Goal: Task Accomplishment & Management: Use online tool/utility

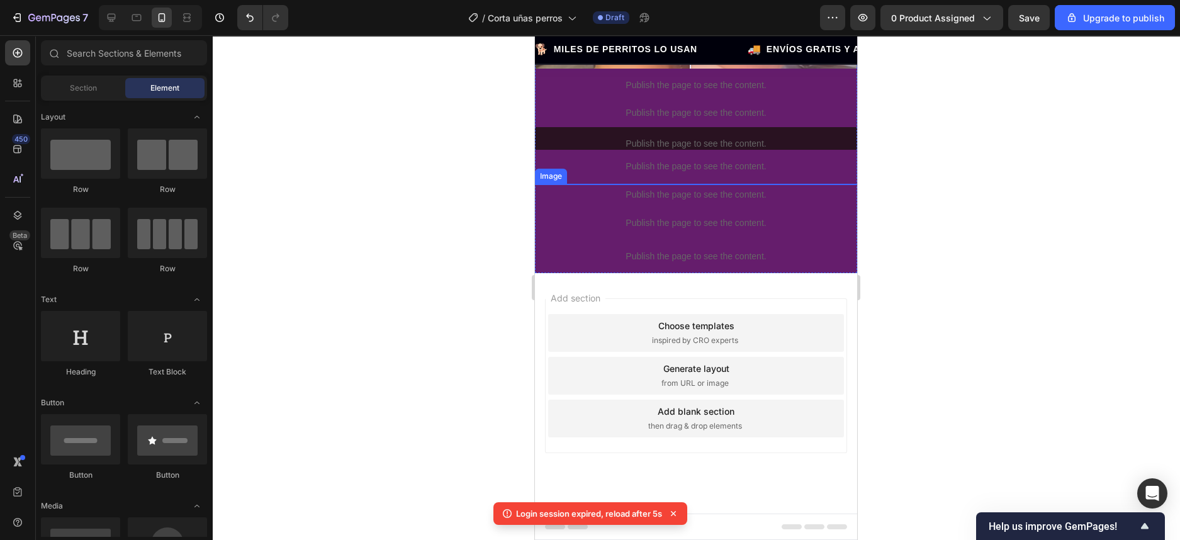
scroll to position [1022, 0]
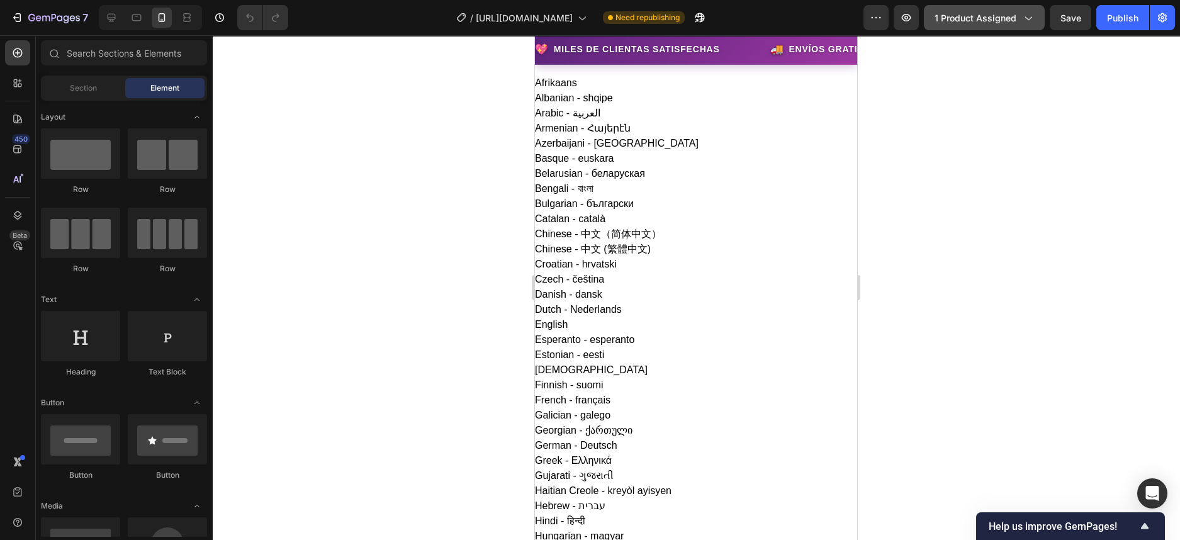
click at [1026, 18] on icon "button" at bounding box center [1027, 17] width 13 height 13
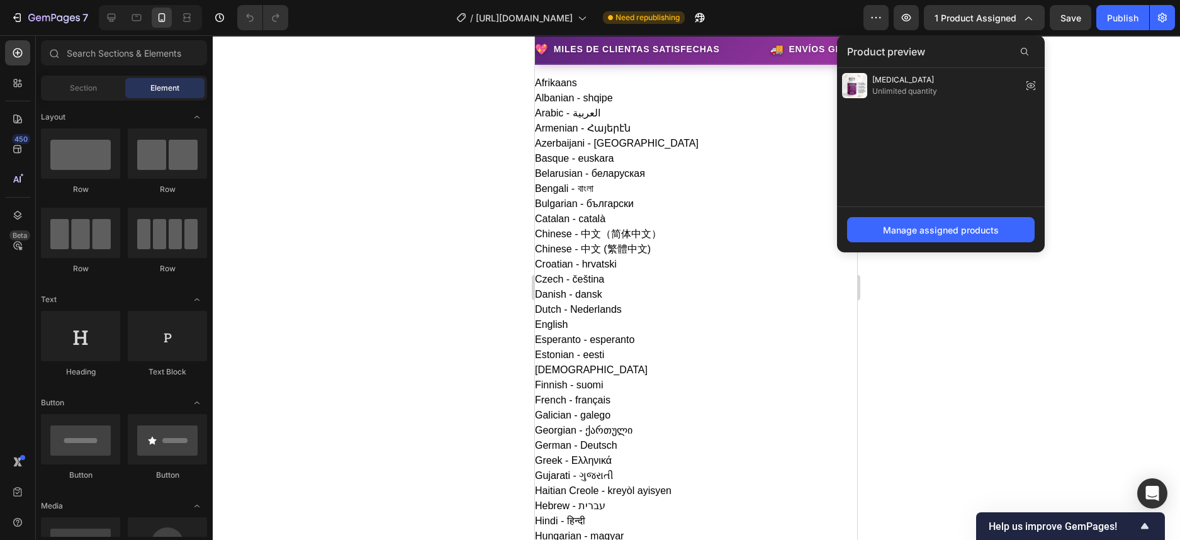
scroll to position [314, 0]
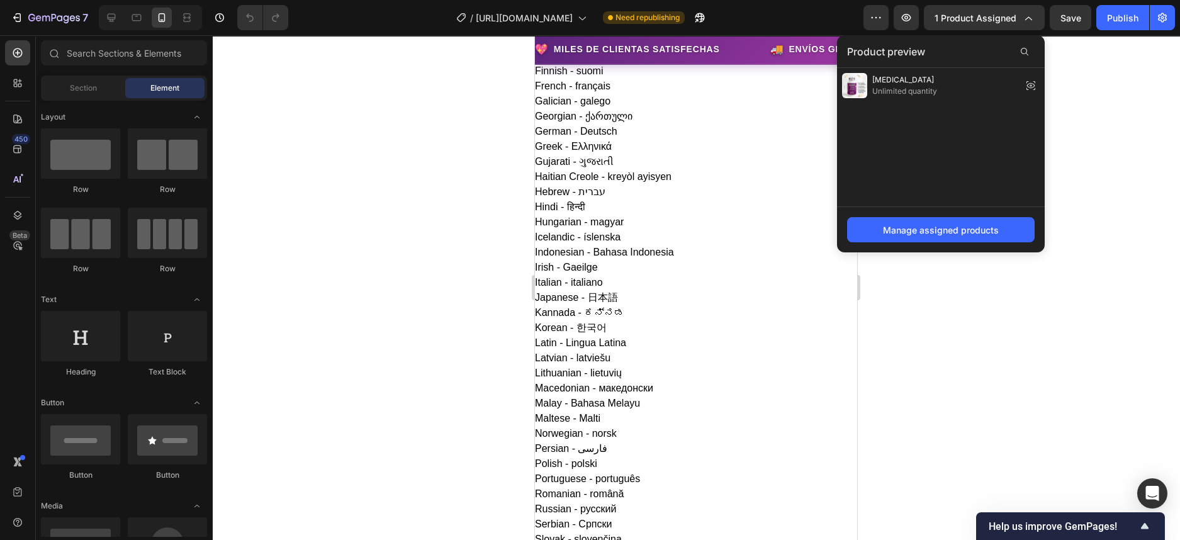
click at [1150, 212] on div at bounding box center [696, 287] width 968 height 505
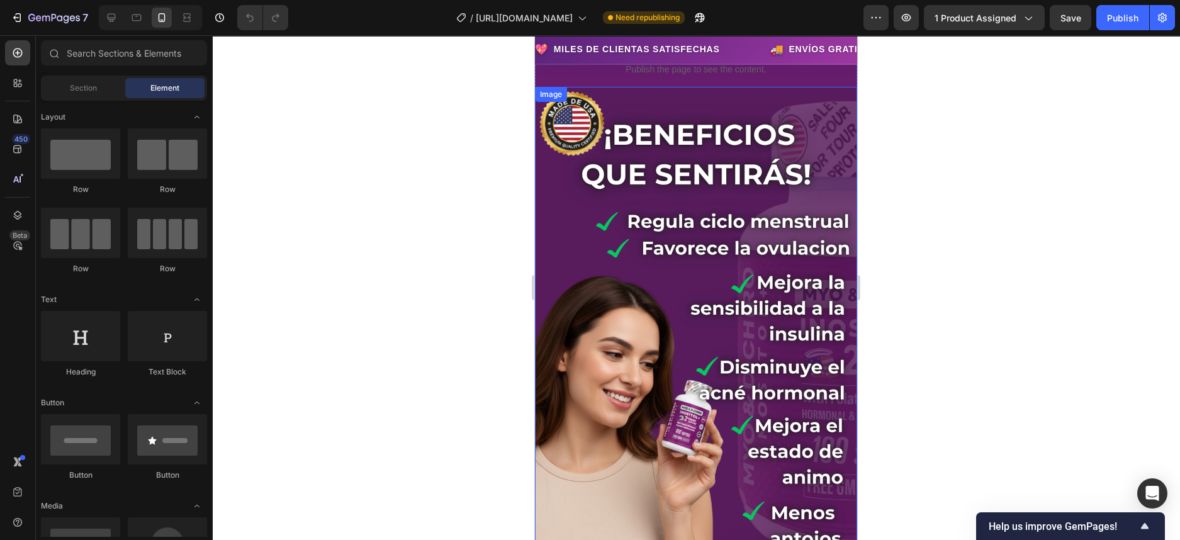
scroll to position [1245, 0]
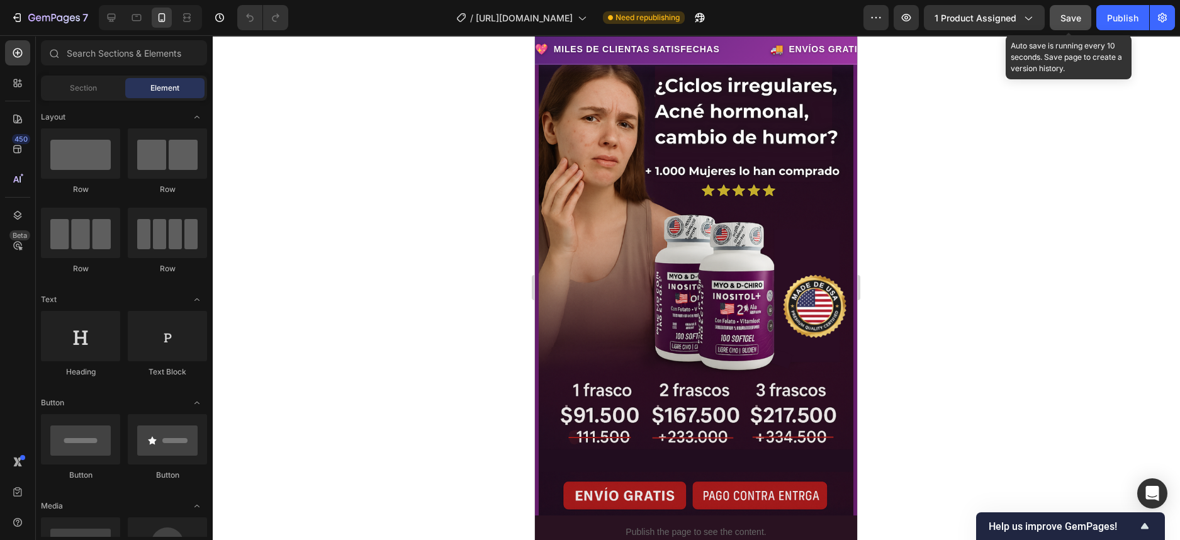
click at [1060, 24] on button "Save" at bounding box center [1071, 17] width 42 height 25
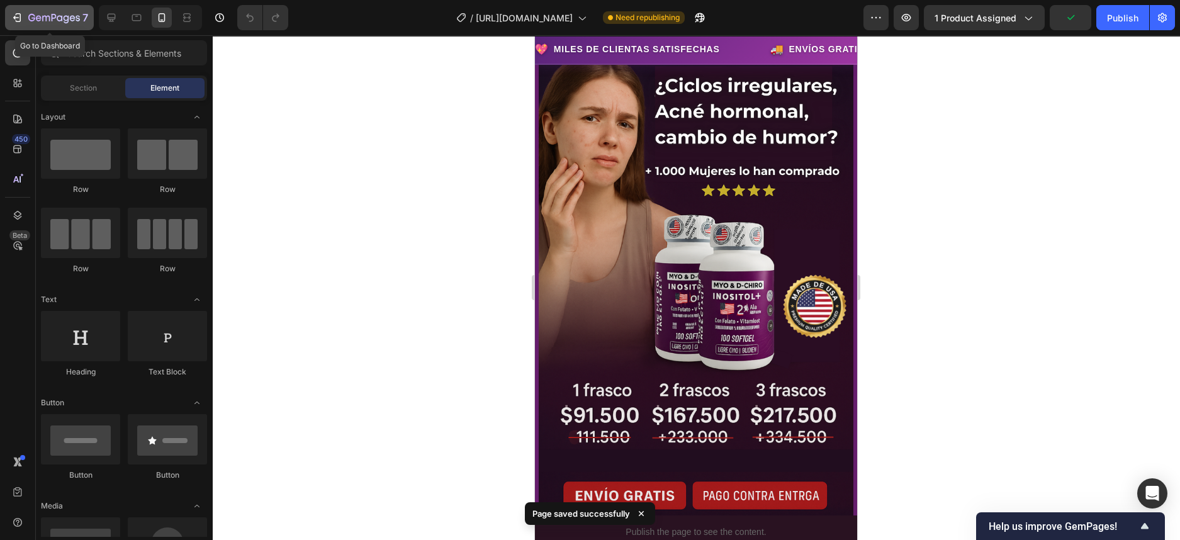
click at [26, 13] on div "7" at bounding box center [49, 17] width 77 height 15
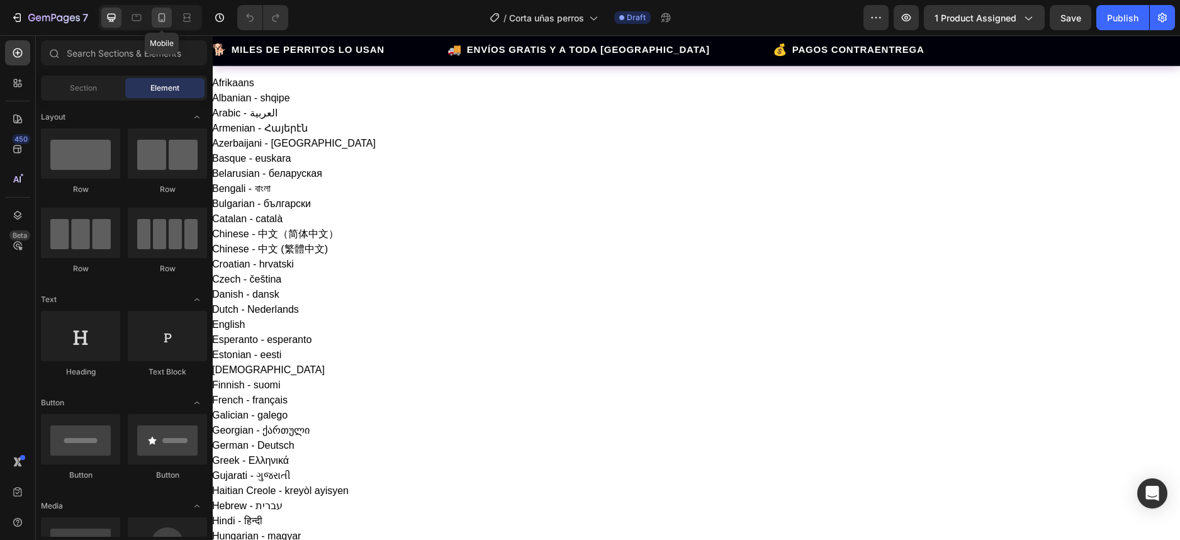
click at [157, 13] on icon at bounding box center [161, 17] width 13 height 13
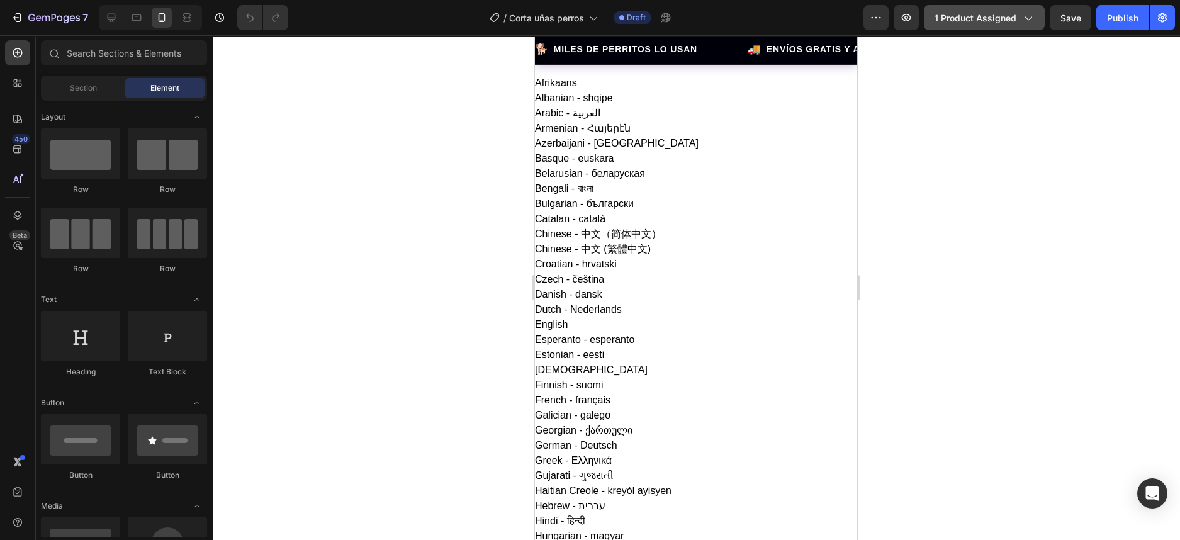
click at [1022, 14] on icon "button" at bounding box center [1027, 17] width 13 height 13
click at [1067, 320] on div at bounding box center [696, 287] width 968 height 505
